Goal: Information Seeking & Learning: Learn about a topic

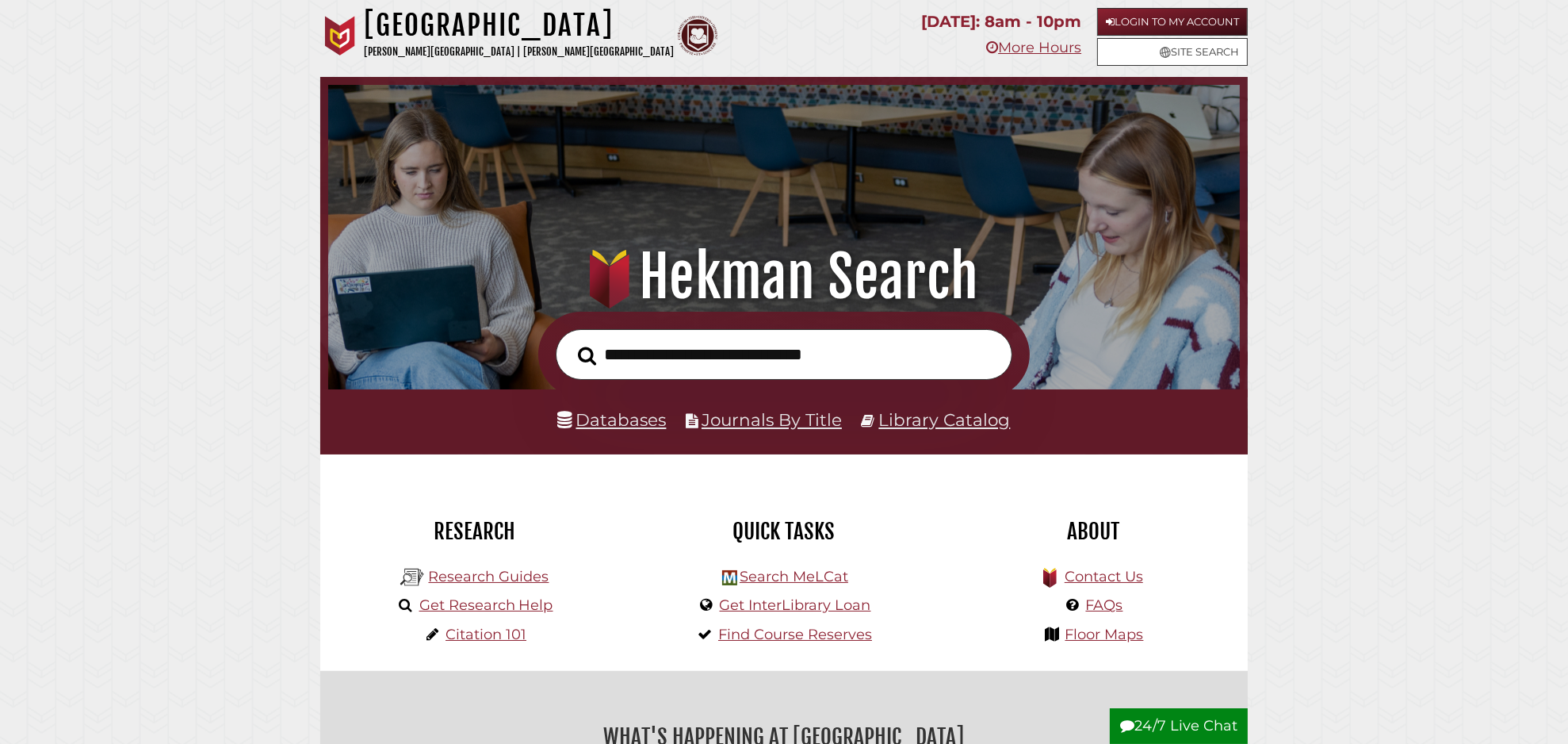
scroll to position [301, 904]
click at [632, 429] on link "Databases" at bounding box center [612, 419] width 108 height 20
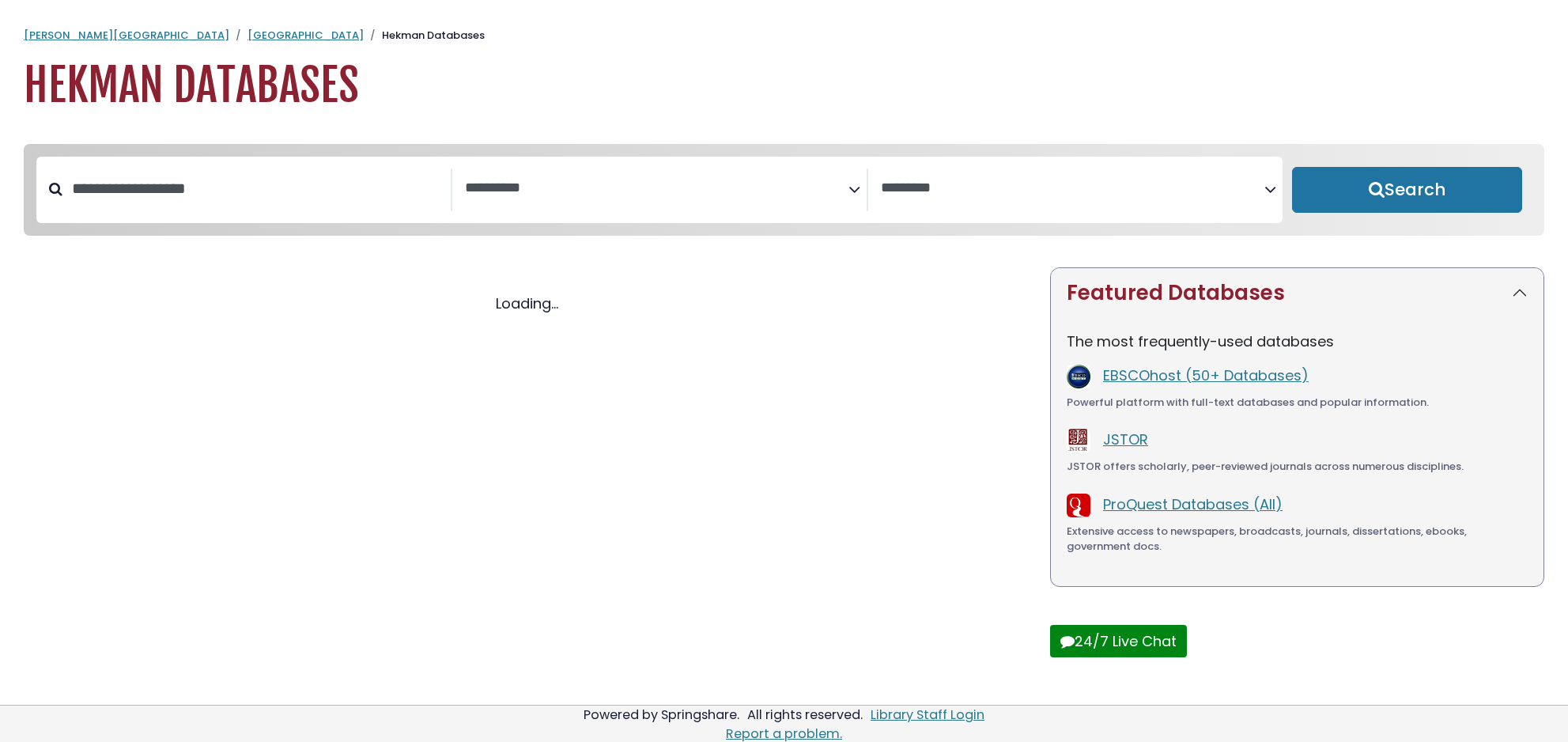
select select "Database Subject Filter"
select select "Database Vendors Filter"
select select "Database Subject Filter"
select select "Database Vendors Filter"
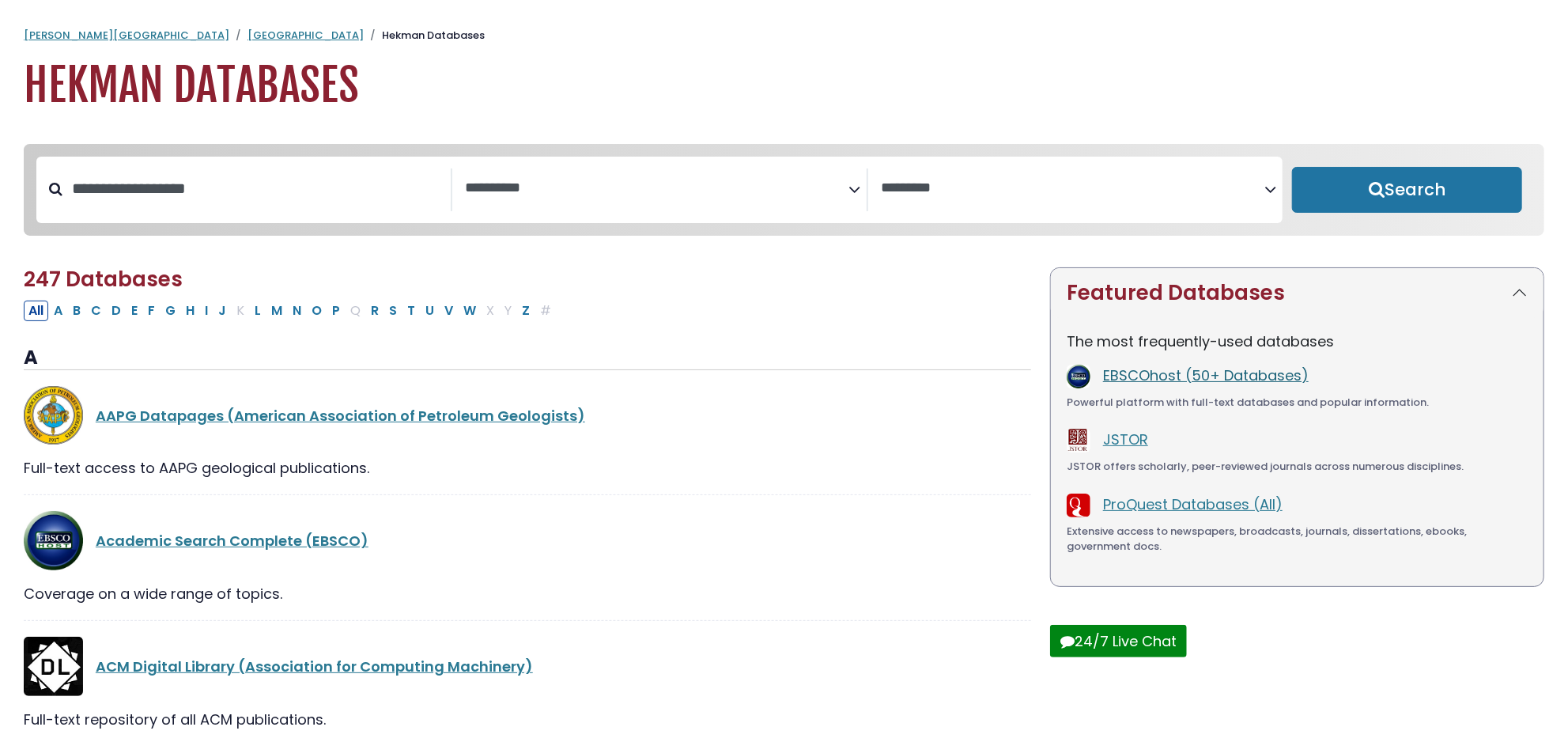
click at [1168, 378] on link "EBSCOhost (50+ Databases)" at bounding box center [1206, 375] width 205 height 19
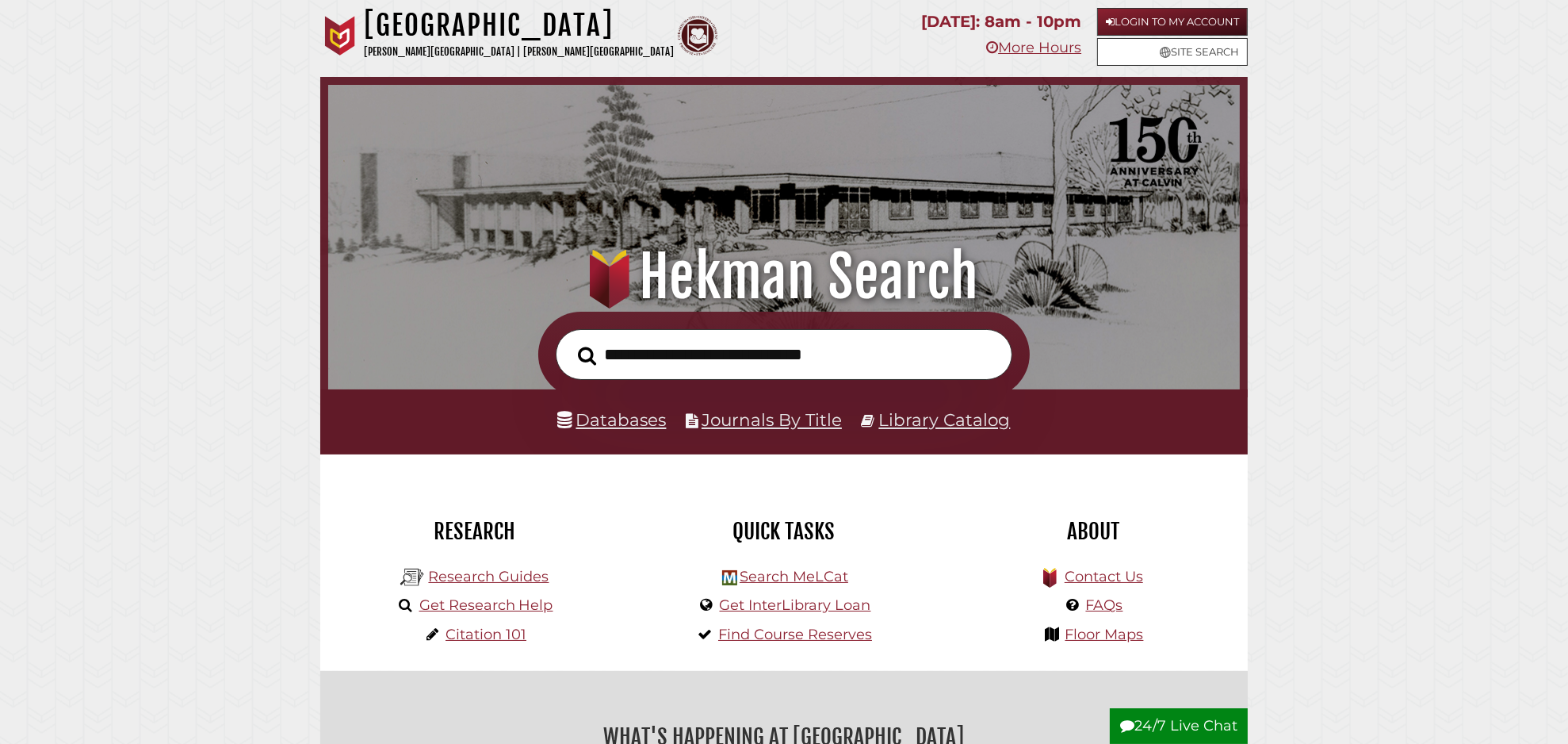
scroll to position [301, 904]
click at [624, 425] on link "Databases" at bounding box center [612, 419] width 108 height 20
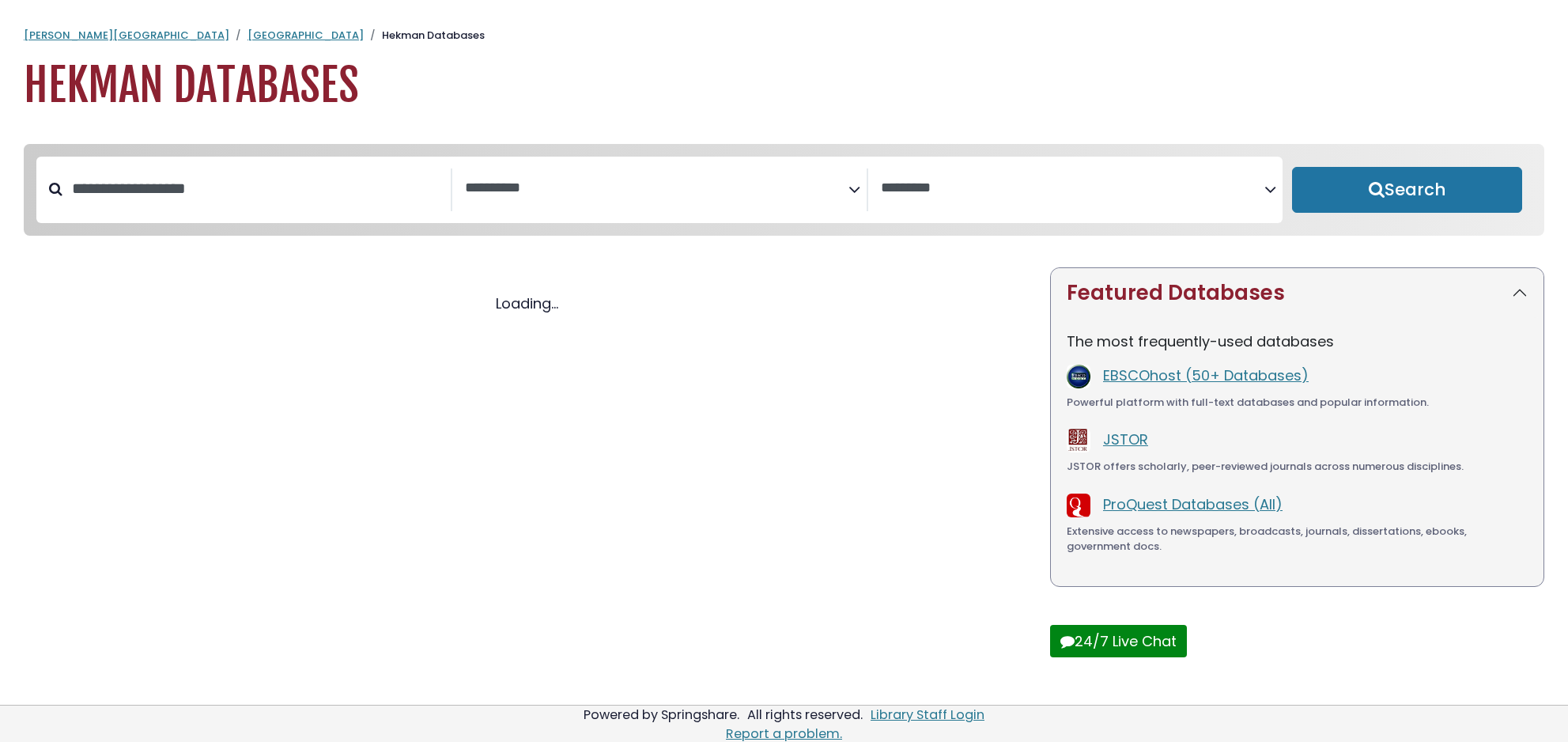
select select "Database Subject Filter"
select select "Database Vendors Filter"
select select "Database Subject Filter"
select select "Database Vendors Filter"
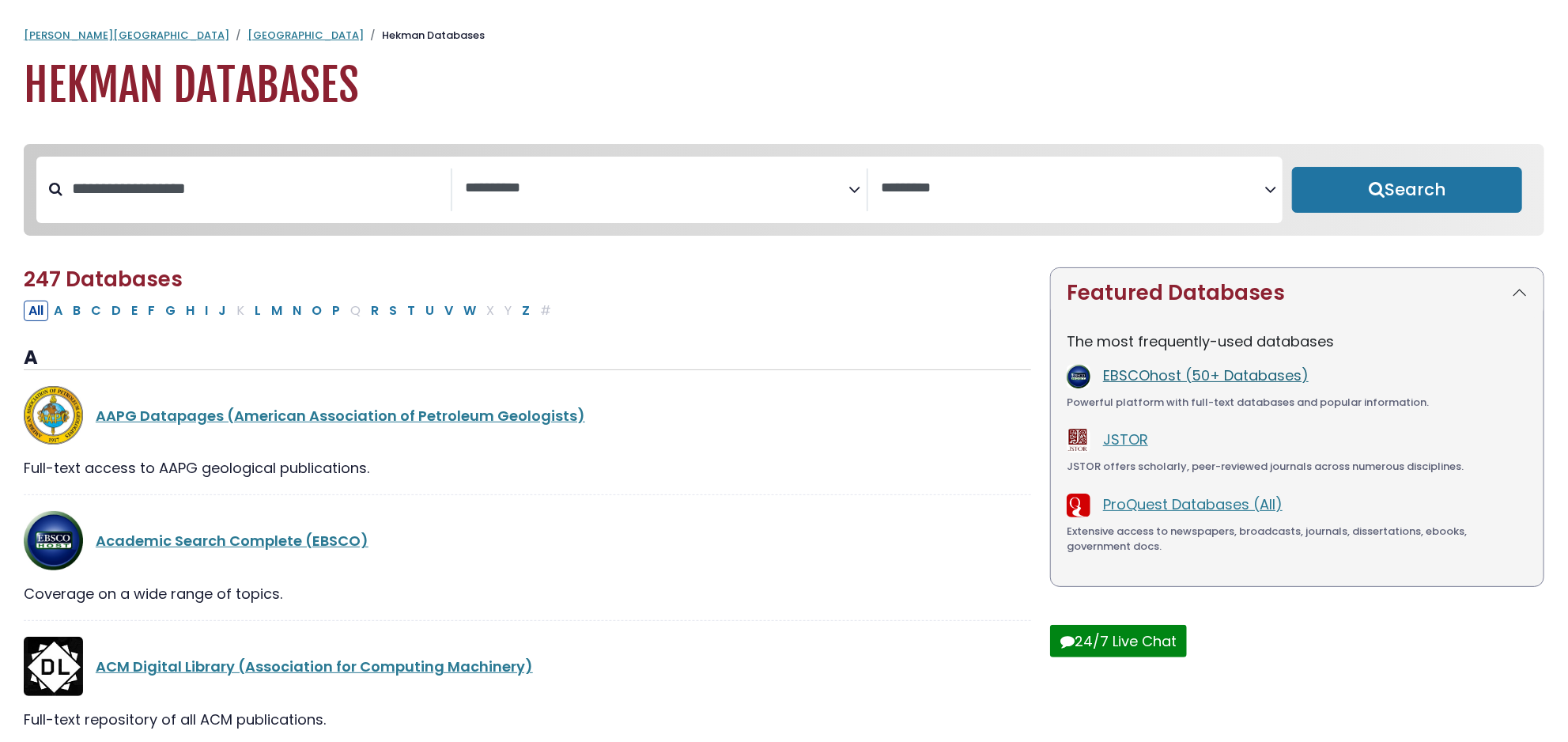
click at [1188, 376] on link "EBSCOhost (50+ Databases)" at bounding box center [1206, 375] width 205 height 19
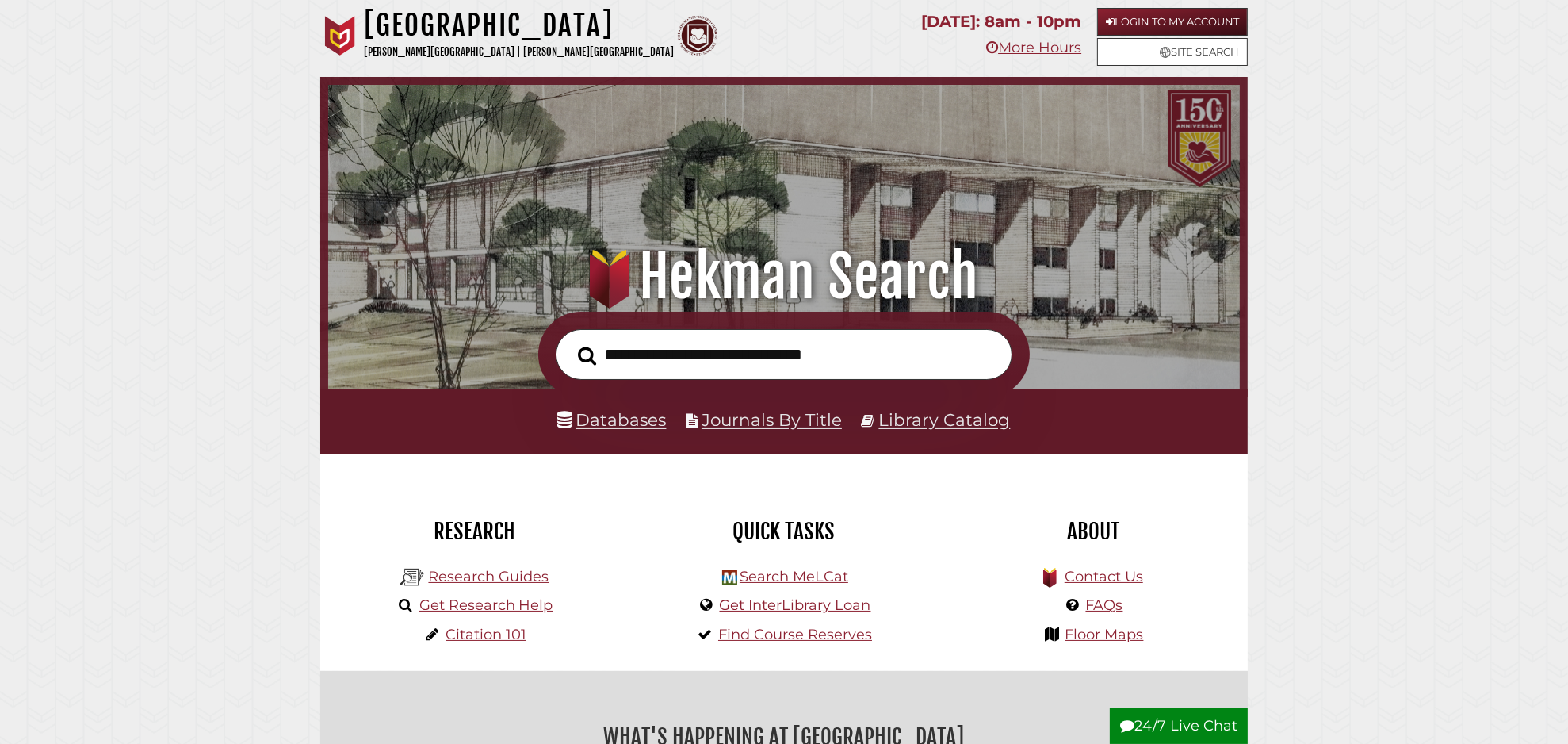
scroll to position [301, 904]
type input "*"
type input "**********"
click at [570, 341] on button "Search" at bounding box center [587, 355] width 34 height 29
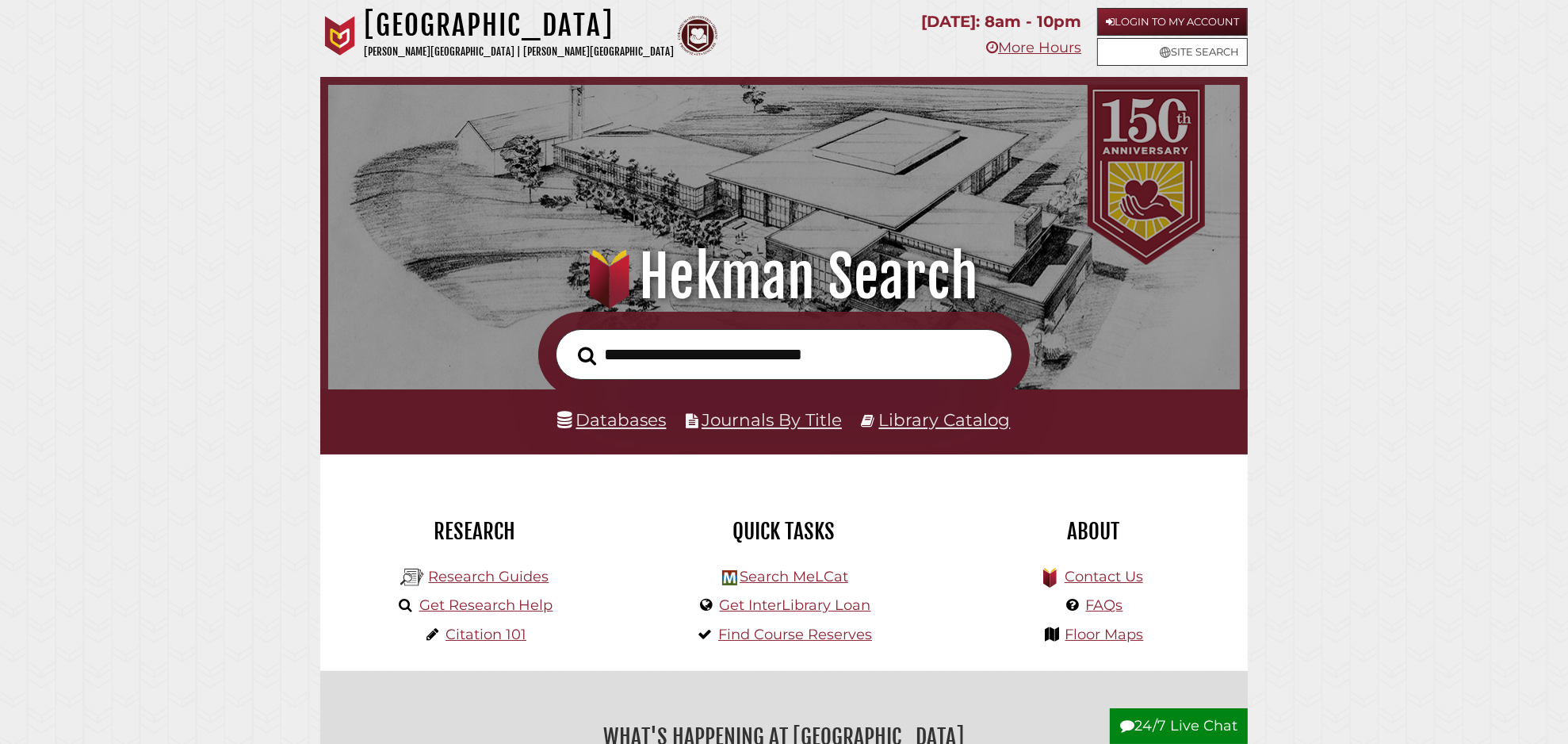
scroll to position [301, 904]
type input "**********"
click at [936, 417] on link "Library Catalog" at bounding box center [945, 419] width 132 height 20
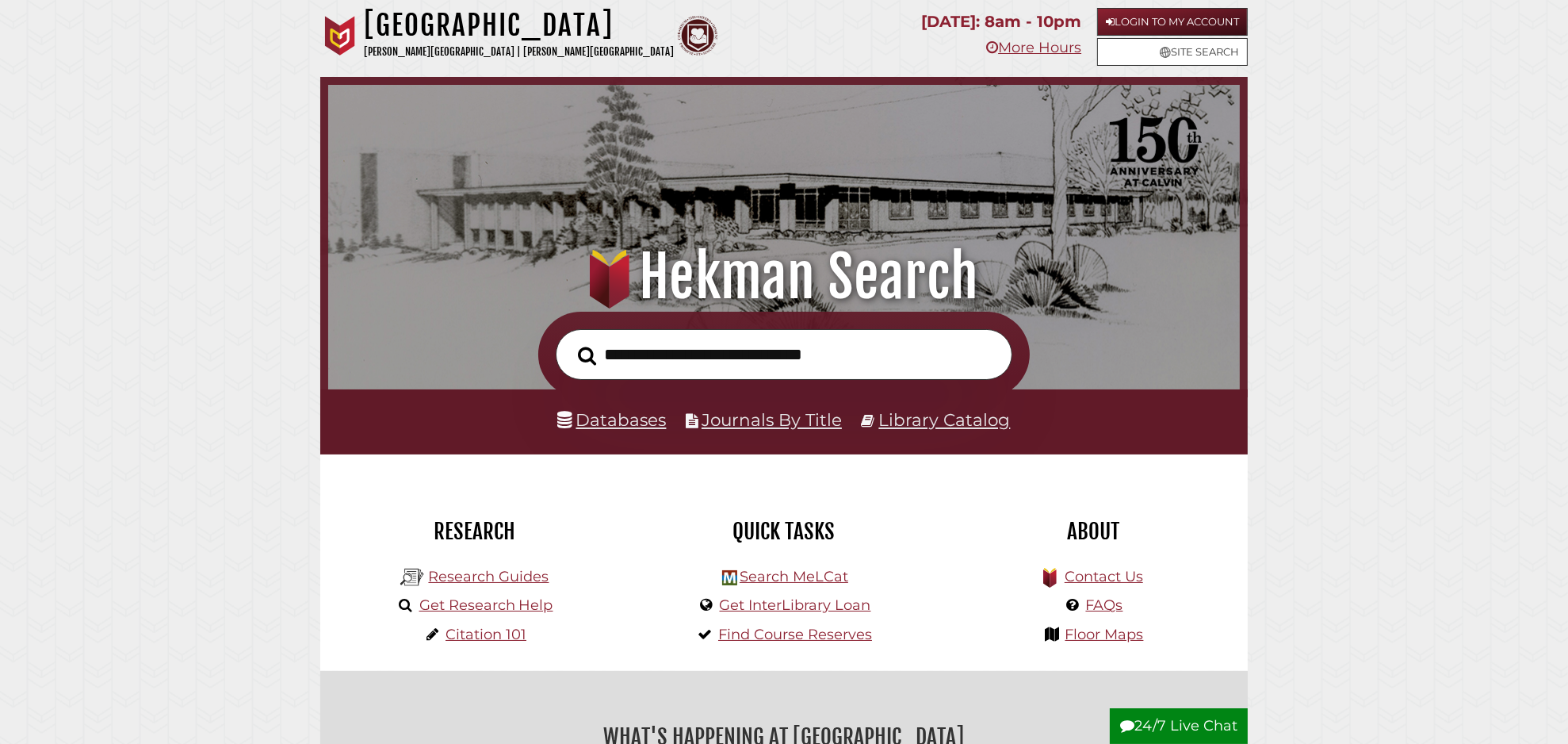
scroll to position [301, 904]
click at [622, 351] on input "text" at bounding box center [784, 355] width 456 height 52
type input "**********"
click at [570, 341] on button "Search" at bounding box center [587, 355] width 34 height 29
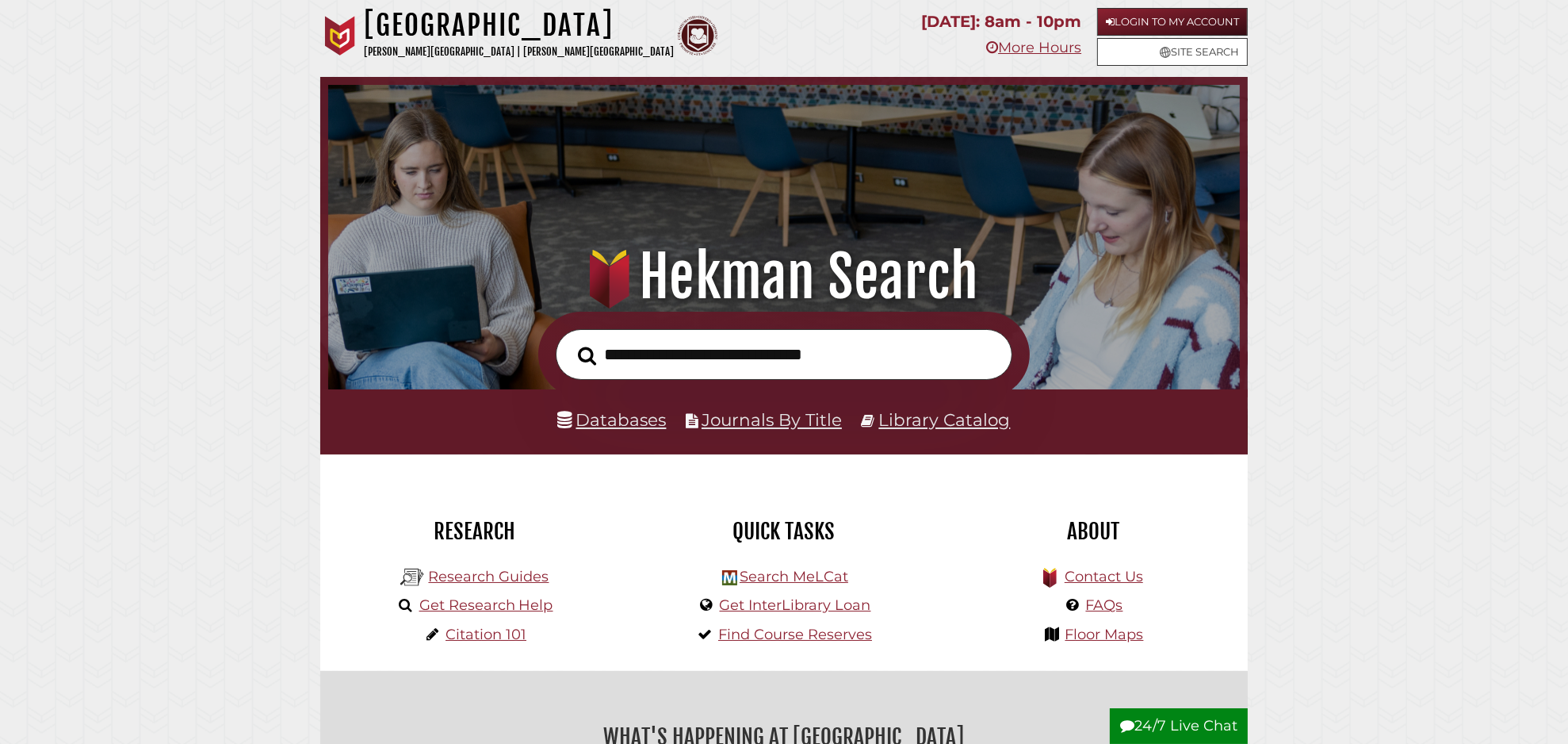
scroll to position [301, 904]
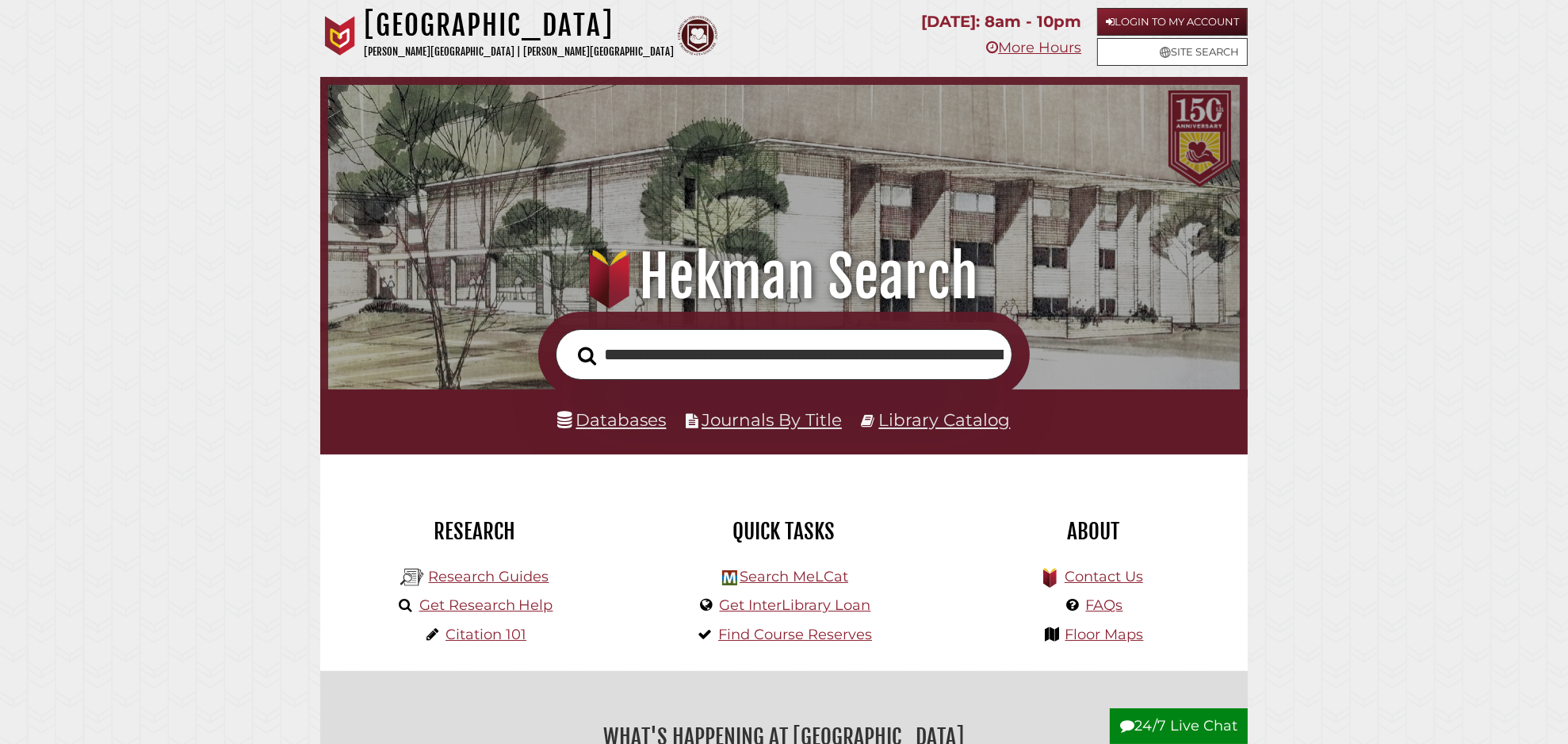
scroll to position [0, 235]
type input "**********"
click at [570, 341] on button "Search" at bounding box center [587, 355] width 34 height 29
